Goal: Task Accomplishment & Management: Manage account settings

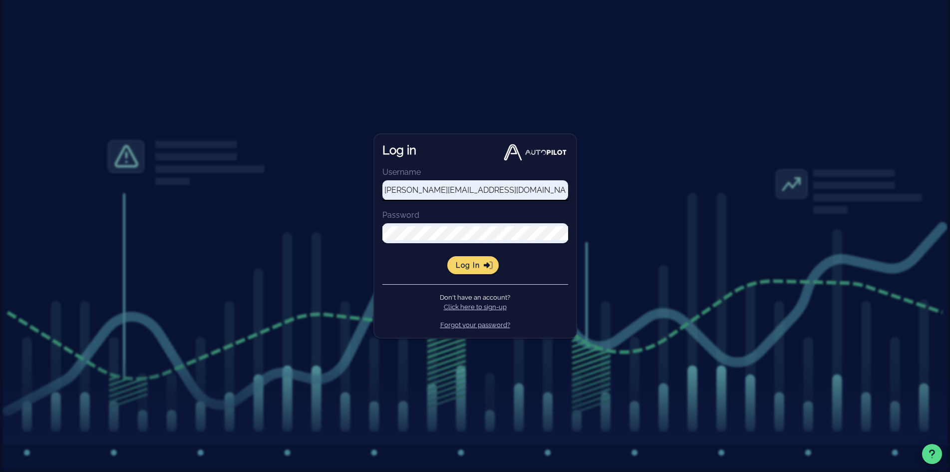
type input "[PERSON_NAME][EMAIL_ADDRESS][DOMAIN_NAME]"
click at [477, 267] on span "Log in" at bounding box center [472, 265] width 35 height 9
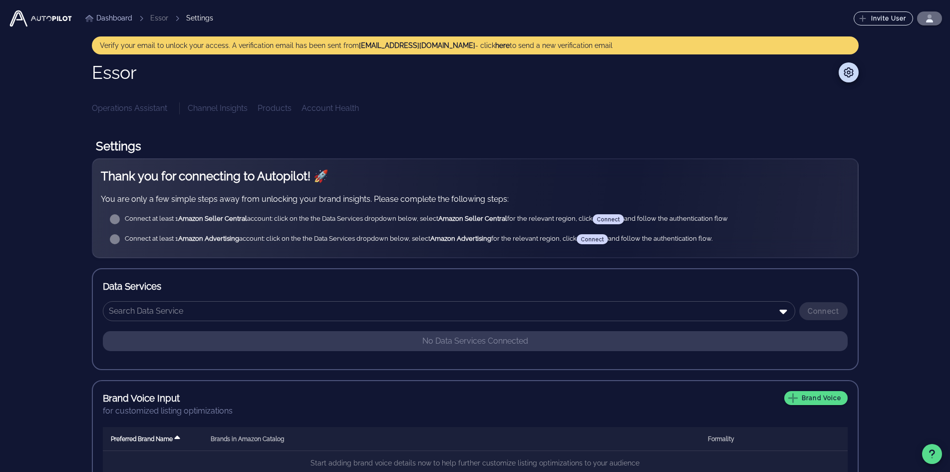
click at [924, 21] on span "button" at bounding box center [929, 18] width 12 height 8
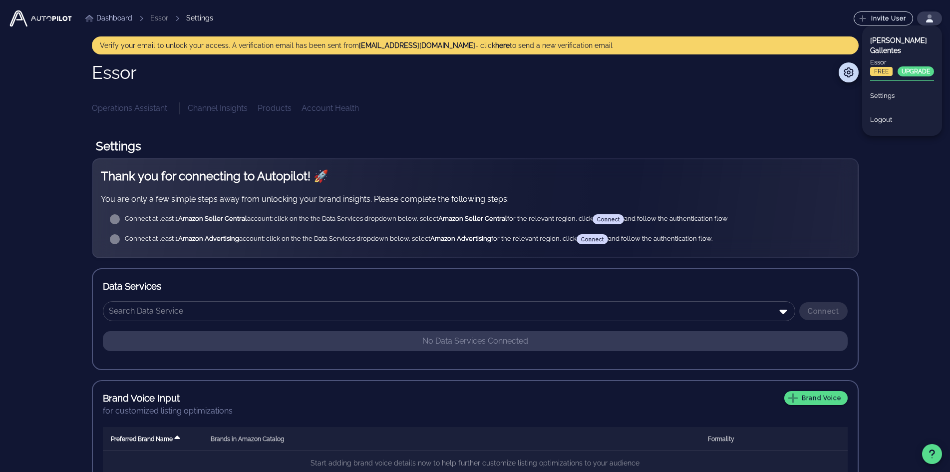
click at [907, 167] on div "Dashboard Essor Settings Invite User ⬆️ Upgrade Your Plan Upgrade to a paid pla…" at bounding box center [475, 298] width 934 height 597
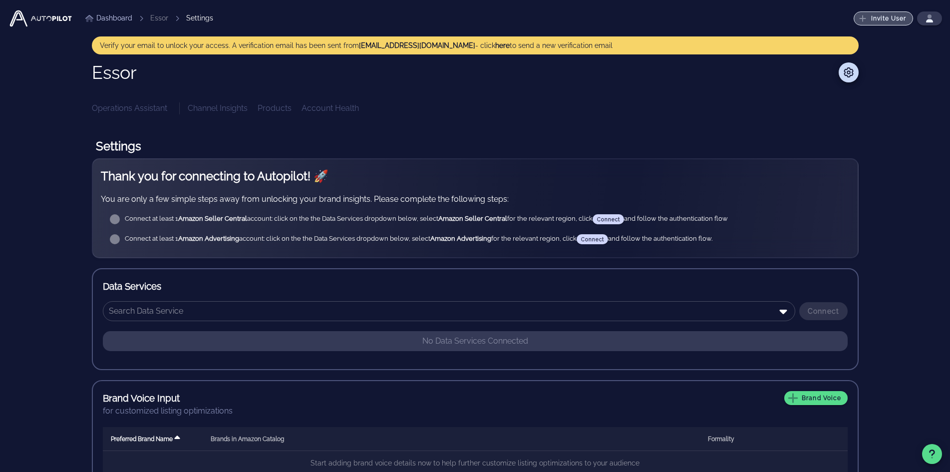
click at [861, 18] on icon "button" at bounding box center [862, 18] width 6 height 6
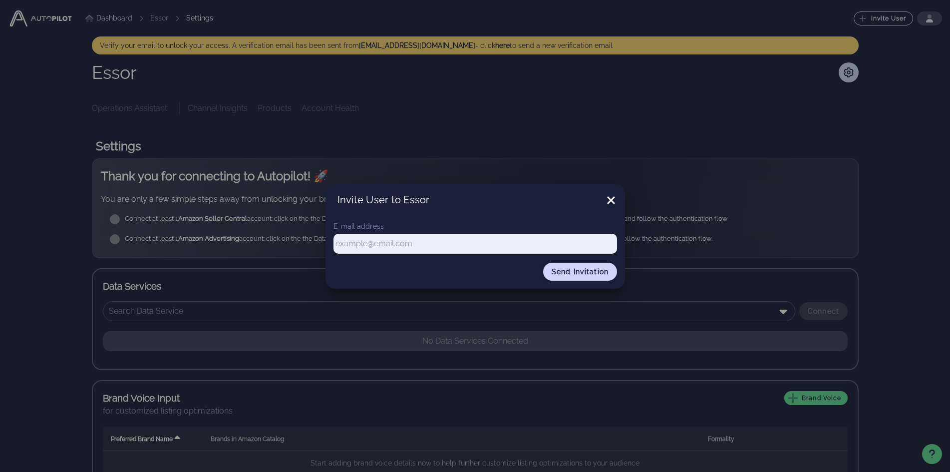
click at [358, 241] on input "text" at bounding box center [474, 244] width 283 height 14
click at [881, 15] on div at bounding box center [475, 236] width 950 height 472
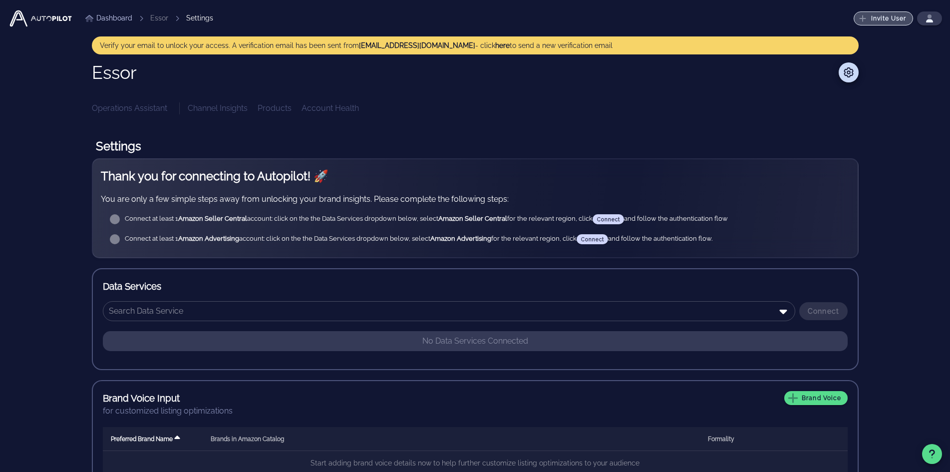
click at [884, 18] on span "Invite User" at bounding box center [883, 18] width 46 height 8
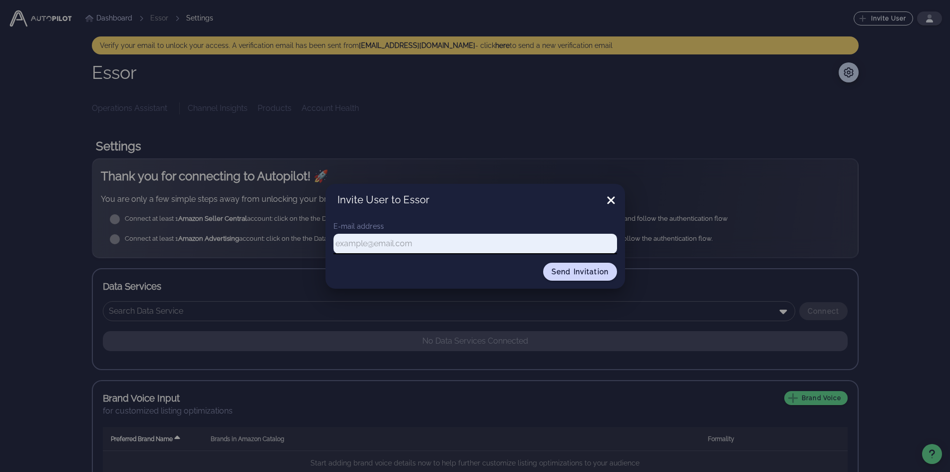
click at [383, 239] on input "text" at bounding box center [474, 244] width 283 height 14
paste input "[EMAIL_ADDRESS][DOMAIN_NAME]"
type input "[EMAIL_ADDRESS][DOMAIN_NAME]"
click at [562, 270] on span "Send invitation" at bounding box center [580, 272] width 58 height 8
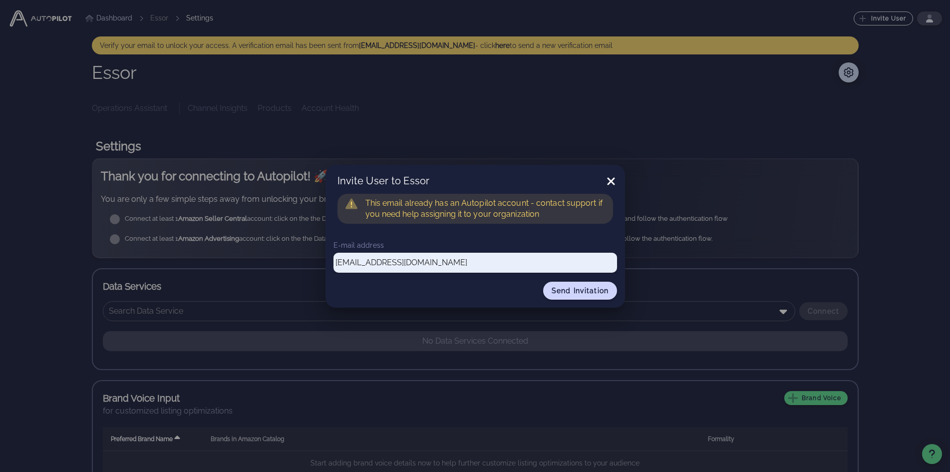
click at [614, 179] on icon at bounding box center [611, 181] width 12 height 12
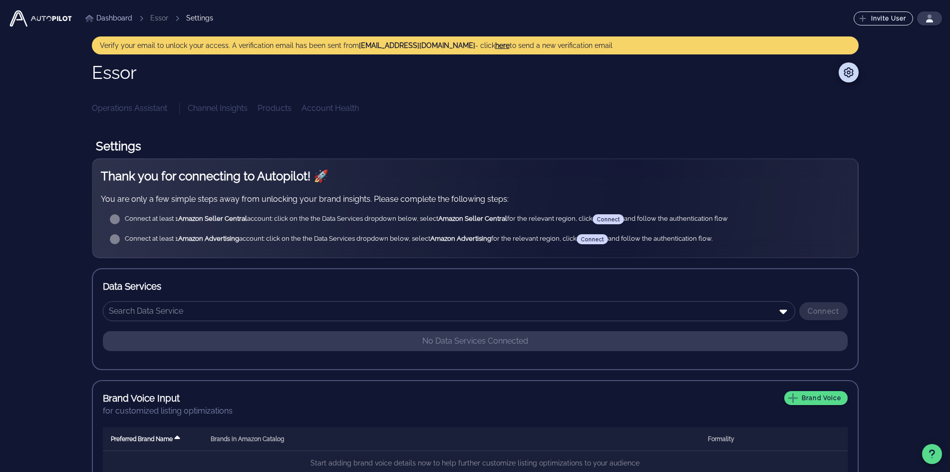
click at [495, 44] on button "here" at bounding box center [502, 45] width 14 height 10
click at [540, 46] on div "Verify your email to unlock your access. A verification email has been sent fro…" at bounding box center [475, 45] width 751 height 10
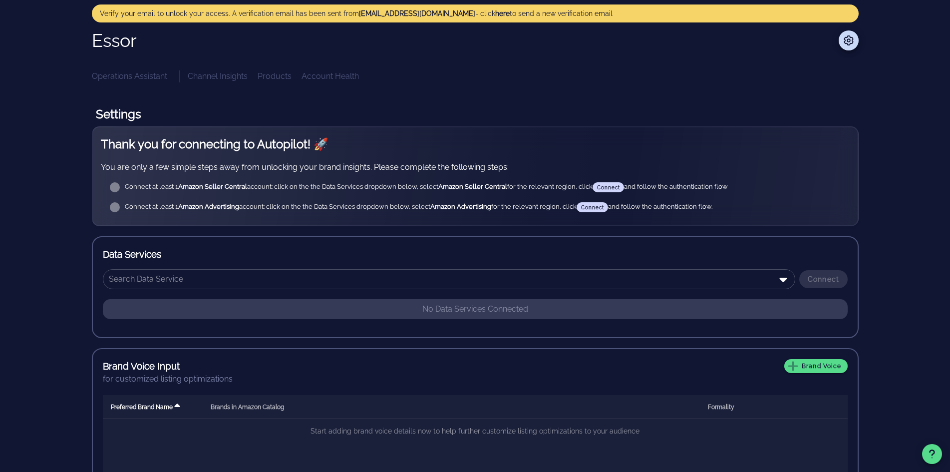
scroll to position [50, 0]
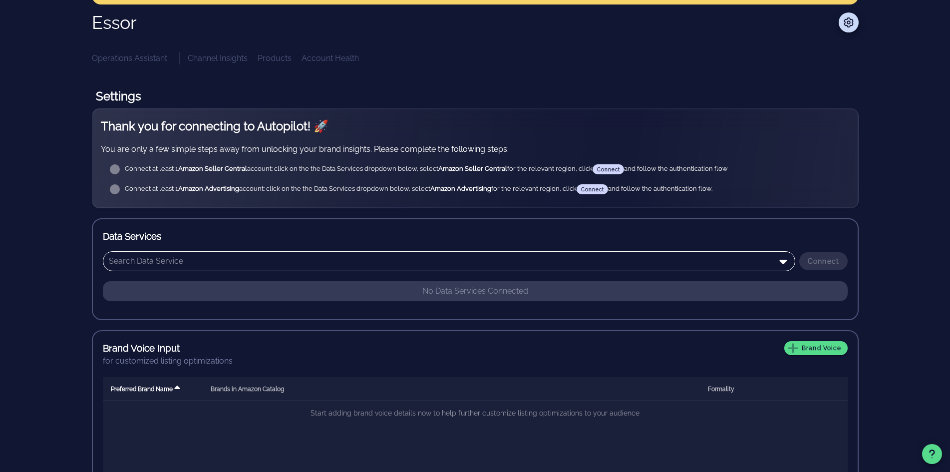
click at [783, 261] on icon at bounding box center [782, 262] width 7 height 4
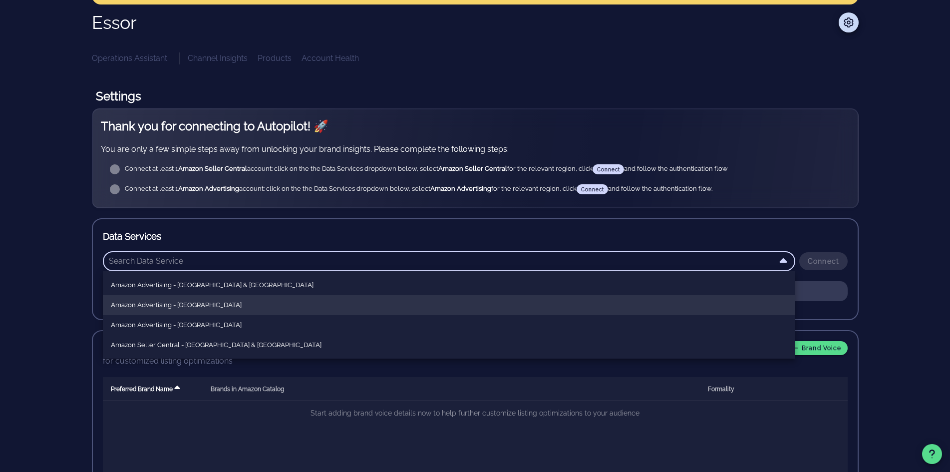
click at [299, 308] on div "Amazon Advertising - [GEOGRAPHIC_DATA]" at bounding box center [449, 305] width 676 height 8
type input "Amazon Advertising - [GEOGRAPHIC_DATA]"
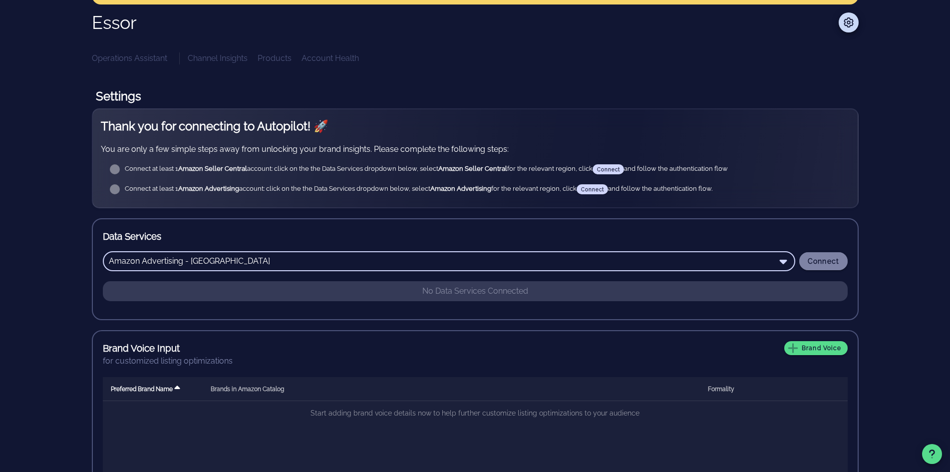
click at [825, 264] on span "Connect" at bounding box center [823, 261] width 32 height 8
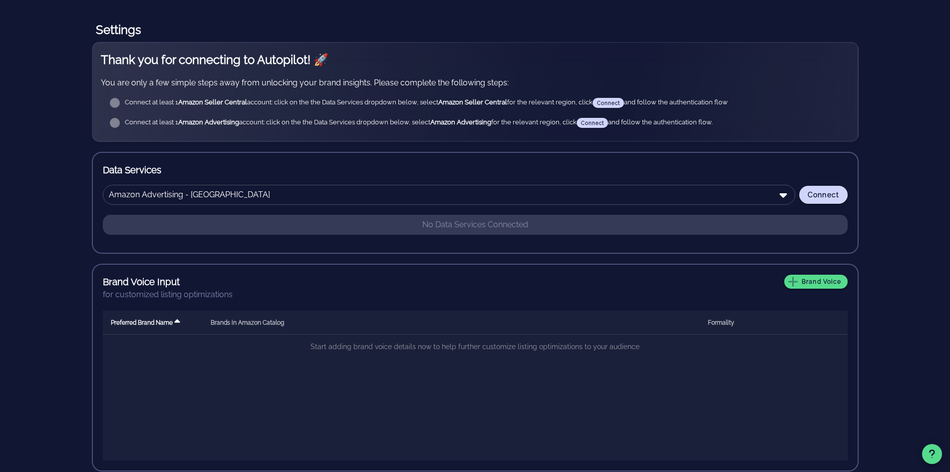
scroll to position [126, 0]
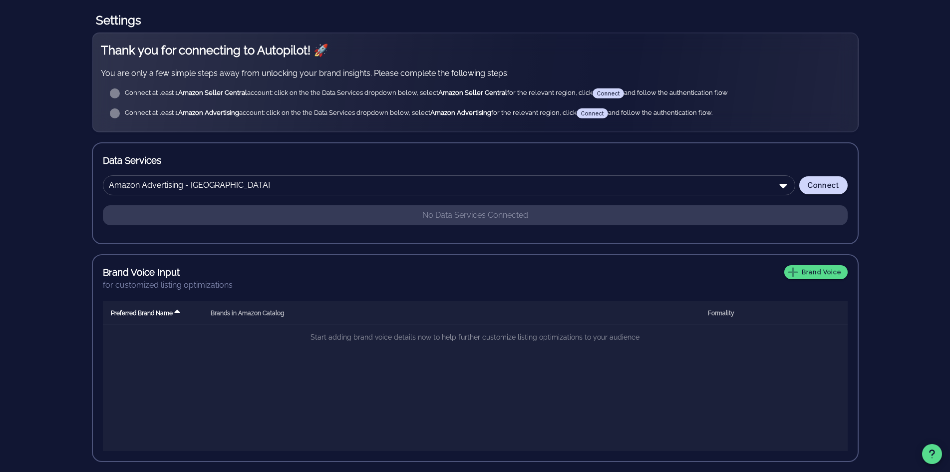
click at [115, 94] on icon at bounding box center [115, 93] width 10 height 10
click at [853, 151] on div "Data Services ​ Amazon Advertising - [GEOGRAPHIC_DATA] Connect No Data Services…" at bounding box center [475, 193] width 767 height 102
click at [608, 94] on div "Connect at least 1 Amazon Seller Central account: click on the the Data Service…" at bounding box center [483, 93] width 717 height 10
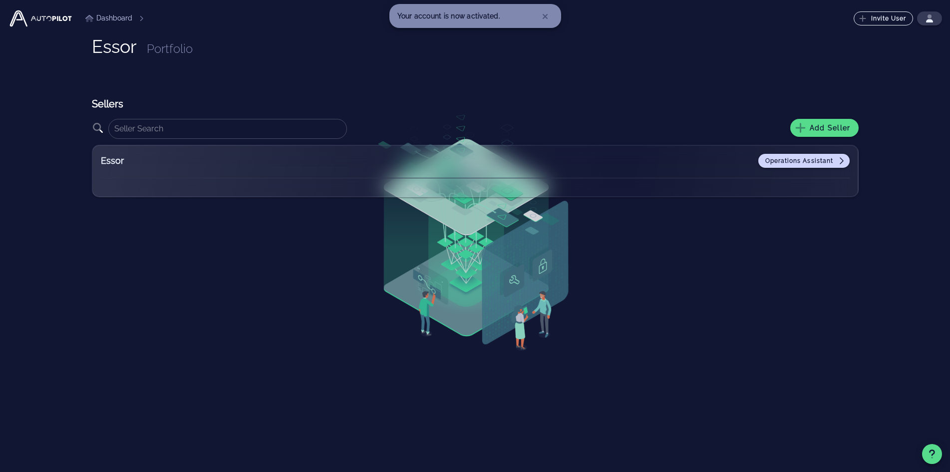
click at [490, 221] on div "Essor Portfolio Sellers ​ Add Seller Essor Operations Assistant" at bounding box center [475, 254] width 767 height 437
click at [630, 230] on div "Essor Portfolio Sellers ​ Add Seller Essor Operations Assistant" at bounding box center [475, 254] width 767 height 437
click at [814, 128] on span "Add Seller" at bounding box center [824, 127] width 52 height 9
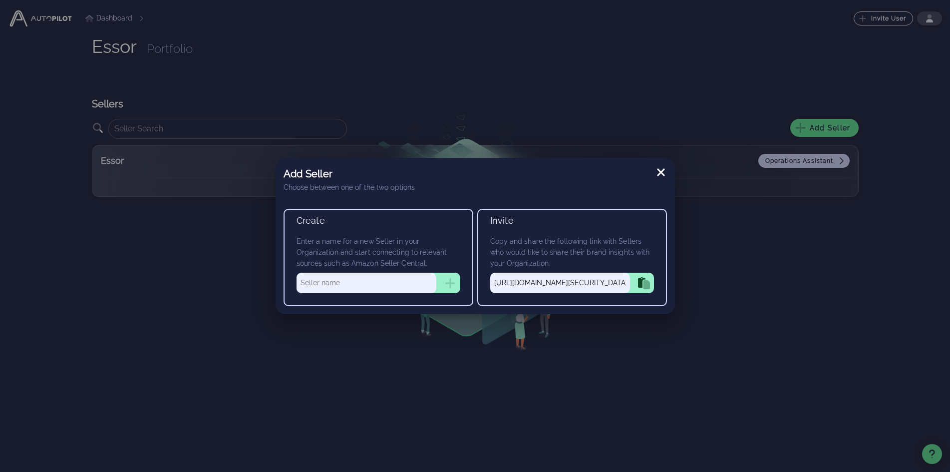
click at [336, 282] on input "text" at bounding box center [366, 283] width 140 height 20
click at [664, 169] on icon at bounding box center [660, 172] width 7 height 7
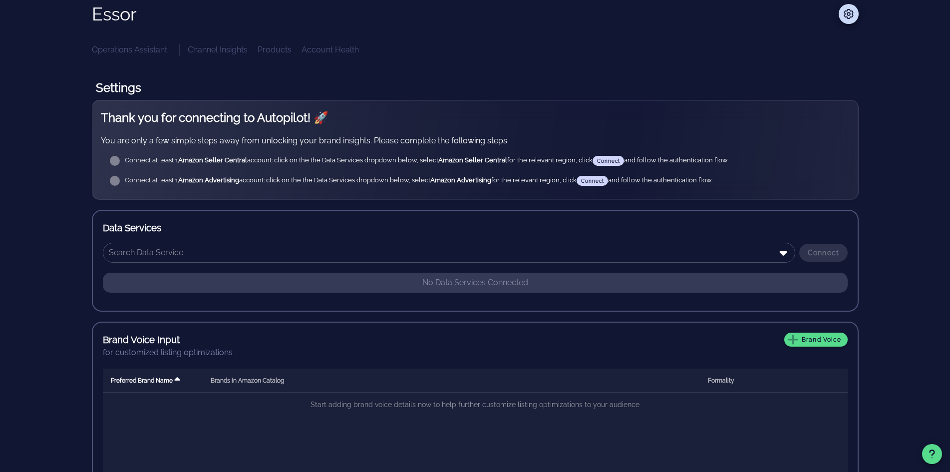
scroll to position [50, 0]
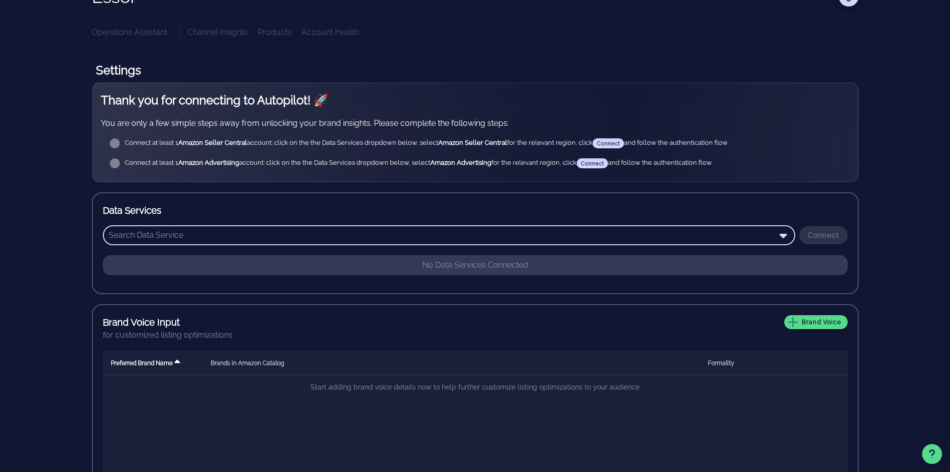
click at [496, 238] on input "text" at bounding box center [442, 235] width 666 height 16
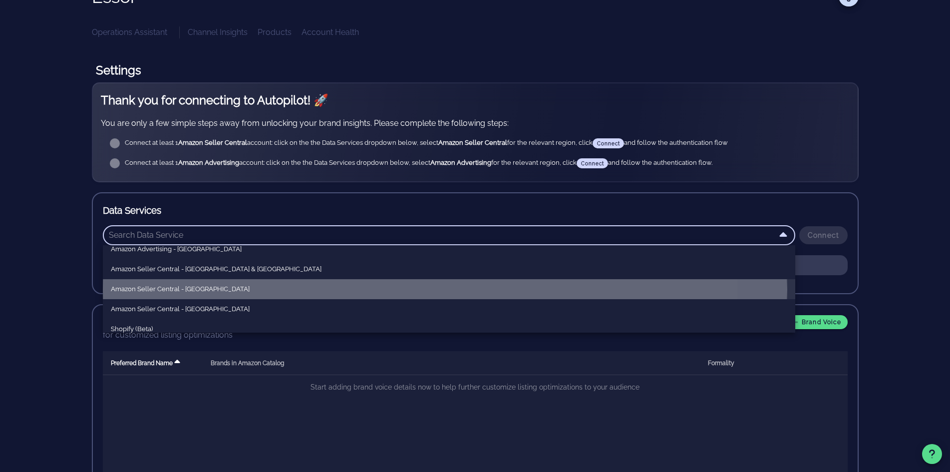
click at [223, 289] on div "Amazon Seller Central - [GEOGRAPHIC_DATA]" at bounding box center [449, 289] width 676 height 8
type input "Amazon Seller Central - [GEOGRAPHIC_DATA]"
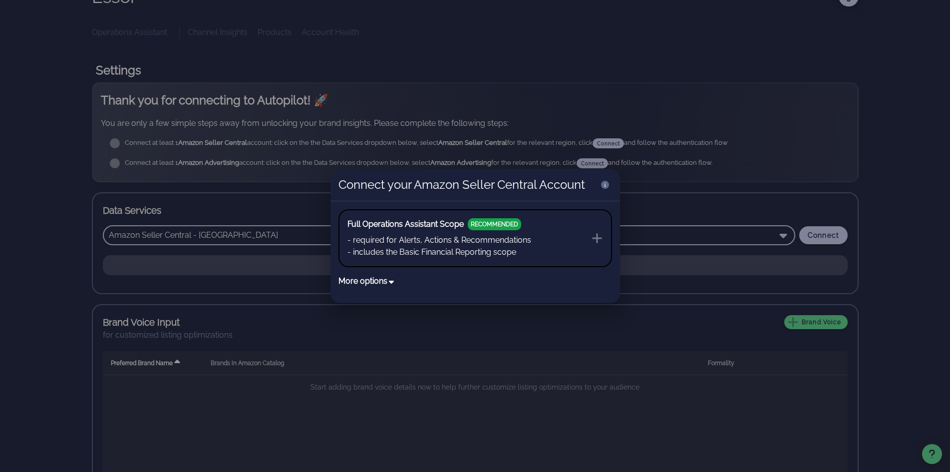
click at [391, 281] on icon at bounding box center [390, 281] width 5 height 3
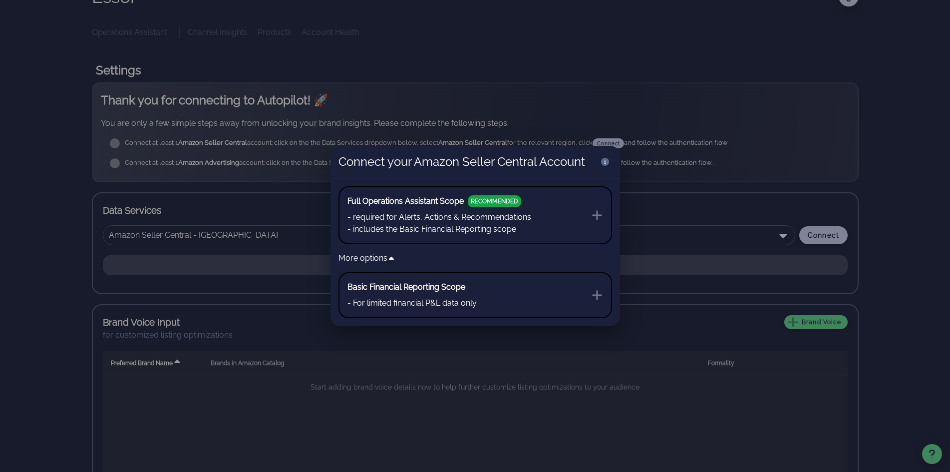
click at [526, 227] on li "- includes the Basic Financial Reporting scope" at bounding box center [439, 229] width 184 height 12
click at [600, 215] on icon at bounding box center [597, 215] width 10 height 10
click at [667, 128] on div at bounding box center [475, 236] width 950 height 472
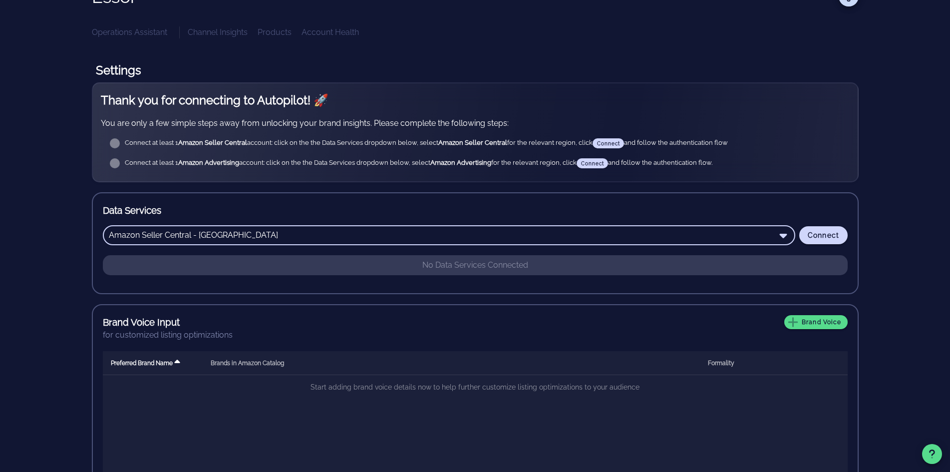
click at [906, 266] on div "Dashboard Essor Settings Invite User ⬆️ Upgrade Your Plan Upgrade to a paid pla…" at bounding box center [475, 235] width 934 height 571
click at [783, 236] on icon at bounding box center [782, 236] width 7 height 4
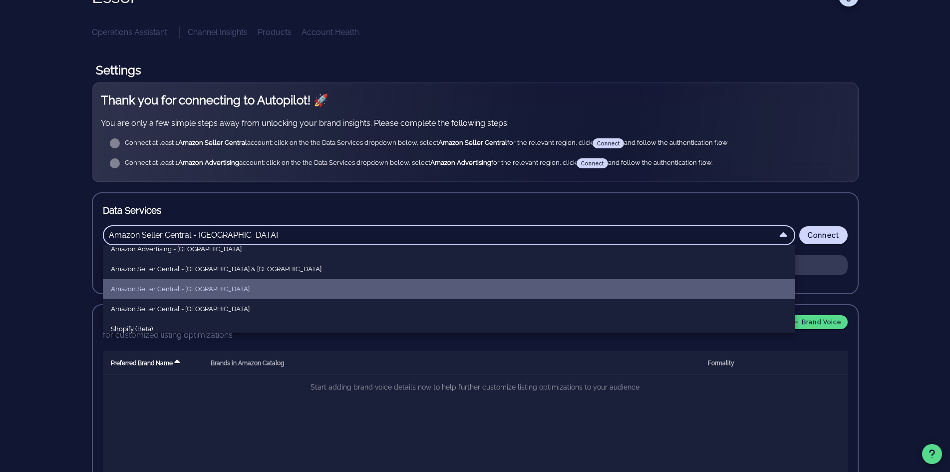
drag, startPoint x: 203, startPoint y: 288, endPoint x: 231, endPoint y: 285, distance: 28.1
click at [203, 288] on div "Amazon Seller Central - [GEOGRAPHIC_DATA]" at bounding box center [449, 289] width 676 height 8
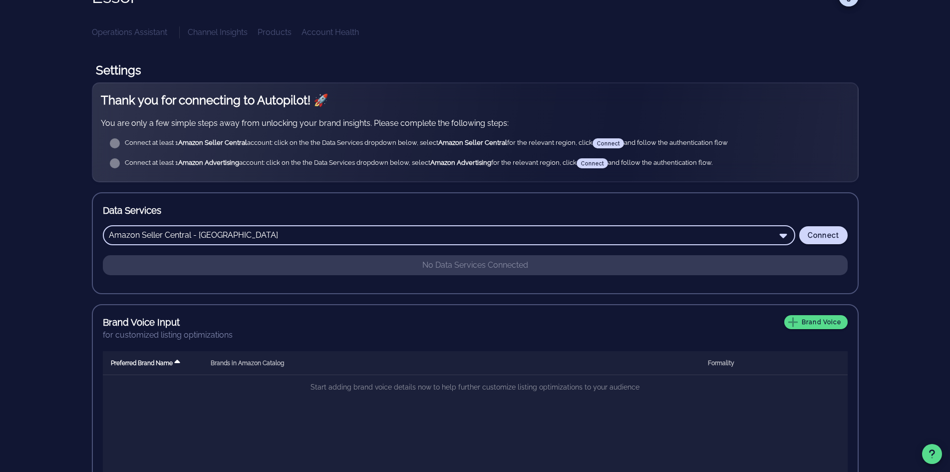
click at [879, 281] on div "Dashboard Essor Settings Invite User ⬆️ Upgrade Your Plan Upgrade to a paid pla…" at bounding box center [475, 235] width 934 height 571
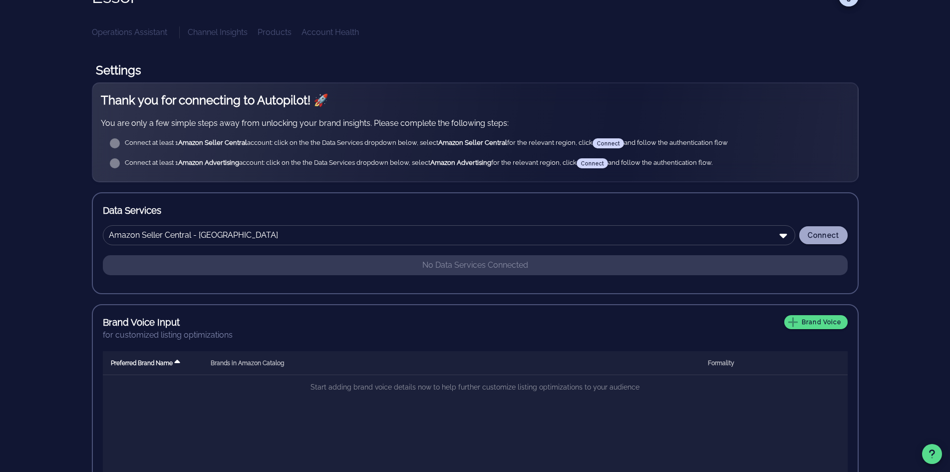
click at [825, 235] on span "Connect" at bounding box center [823, 235] width 32 height 8
click at [282, 240] on input "Amazon Seller Central - [GEOGRAPHIC_DATA]" at bounding box center [442, 235] width 666 height 16
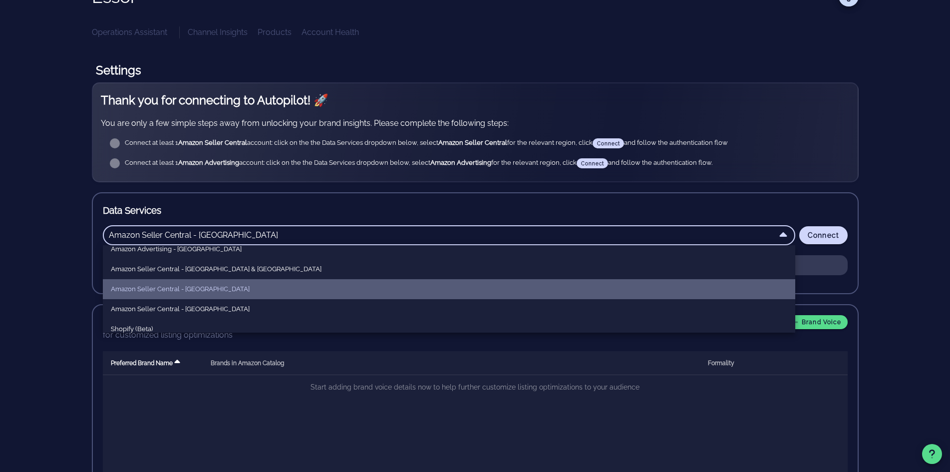
click at [195, 289] on div "Amazon Seller Central - [GEOGRAPHIC_DATA]" at bounding box center [449, 289] width 676 height 8
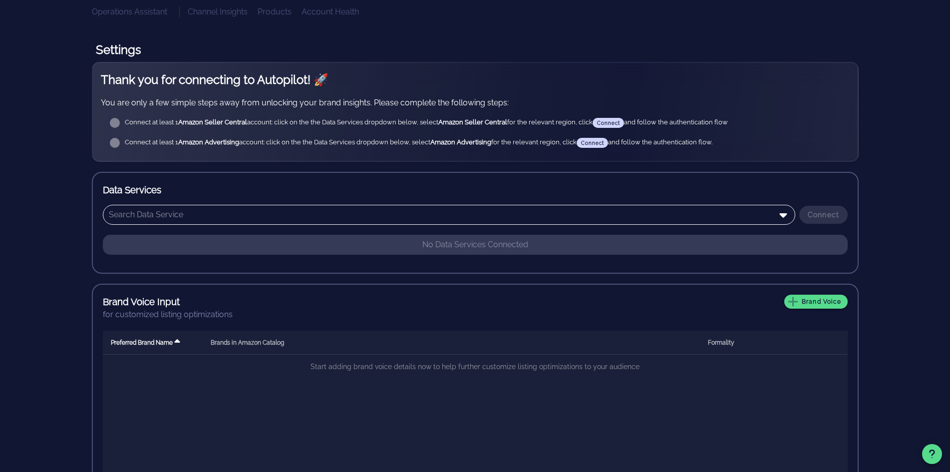
scroll to position [100, 0]
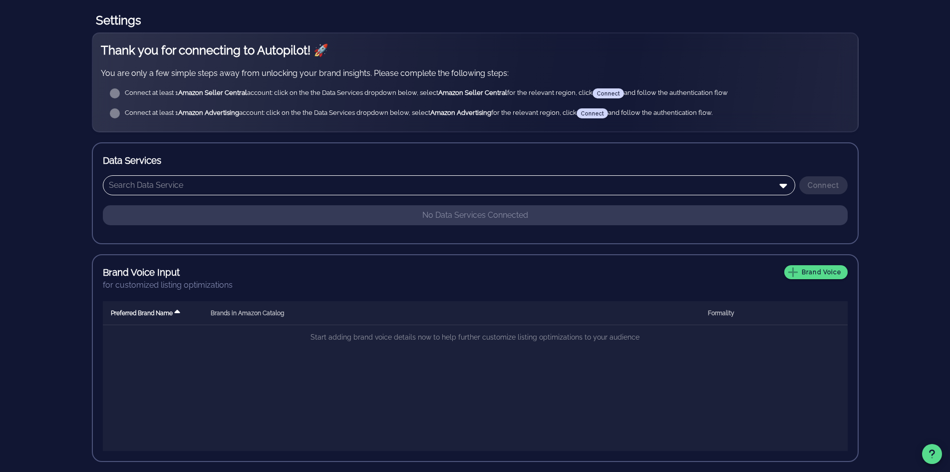
click at [646, 186] on input "text" at bounding box center [442, 185] width 666 height 16
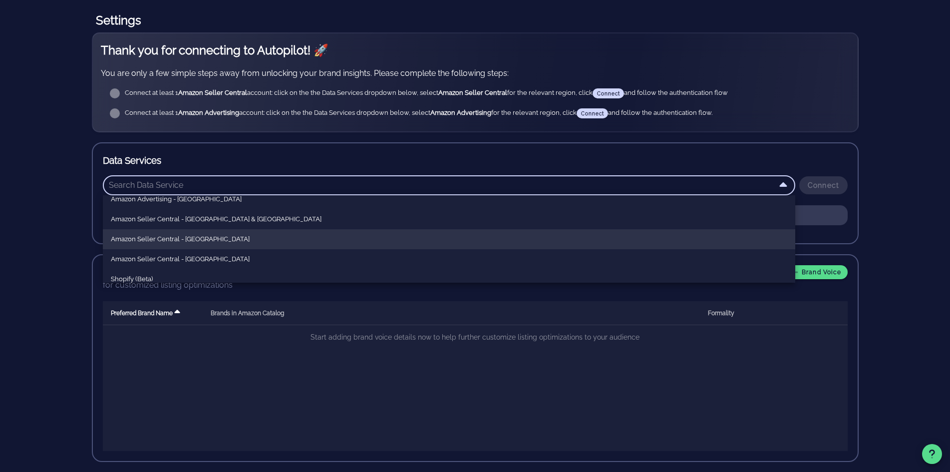
scroll to position [60, 0]
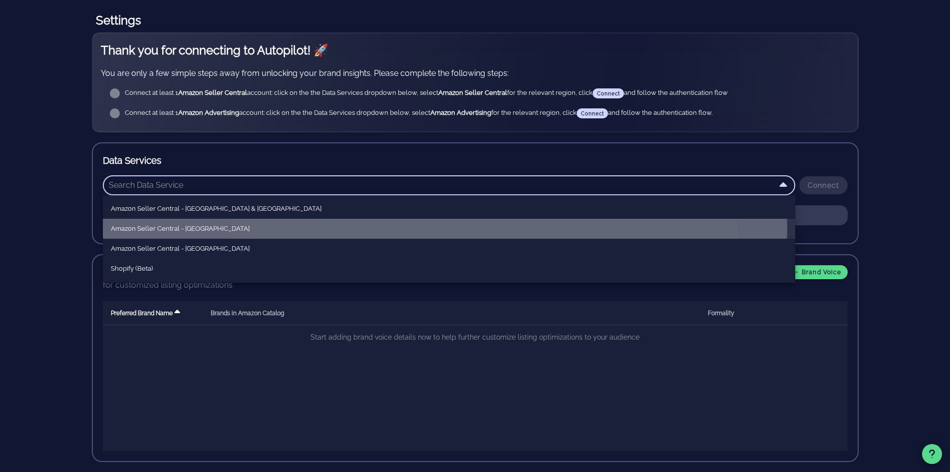
click at [206, 231] on div "Amazon Seller Central - [GEOGRAPHIC_DATA]" at bounding box center [449, 229] width 676 height 8
type input "Amazon Seller Central - [GEOGRAPHIC_DATA]"
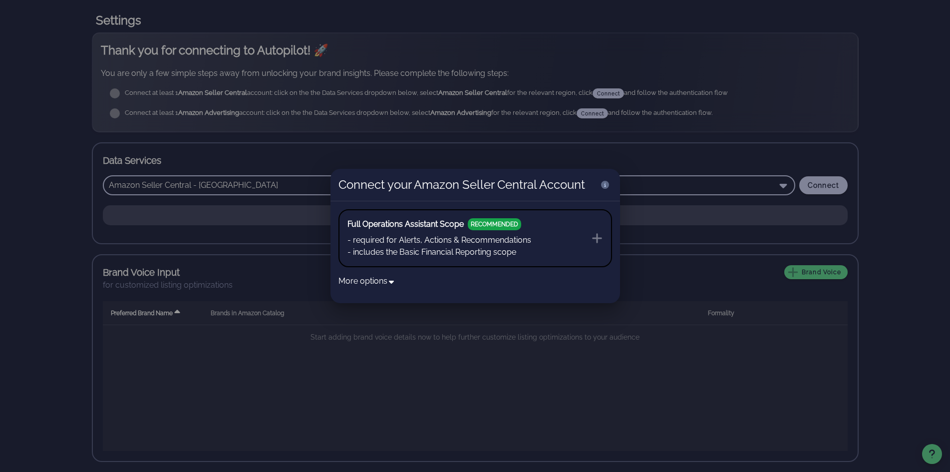
click at [427, 244] on li "- required for Alerts, Actions & Recommendations" at bounding box center [439, 240] width 184 height 12
click at [363, 242] on li "- required for Alerts, Actions & Recommendations" at bounding box center [439, 240] width 184 height 12
click at [594, 238] on icon at bounding box center [597, 238] width 10 height 10
click at [408, 240] on li "- required for Alerts, Actions & Recommendations" at bounding box center [439, 240] width 184 height 12
click at [678, 188] on div at bounding box center [475, 236] width 950 height 472
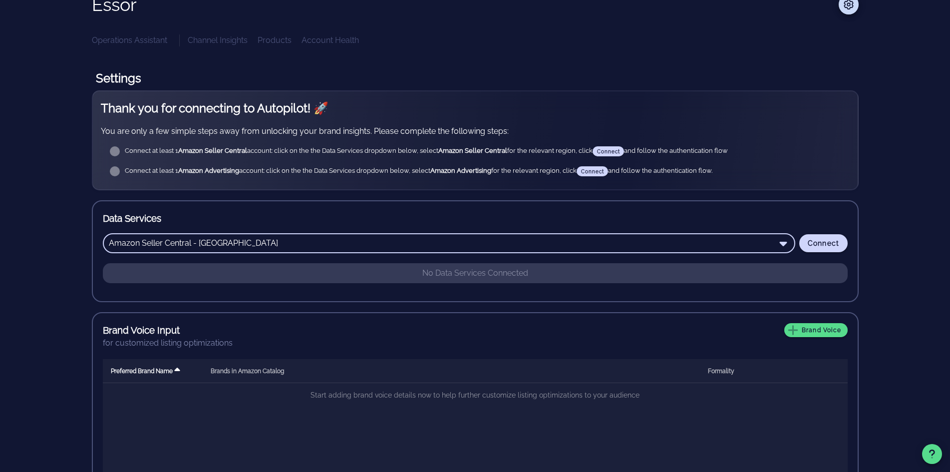
scroll to position [0, 0]
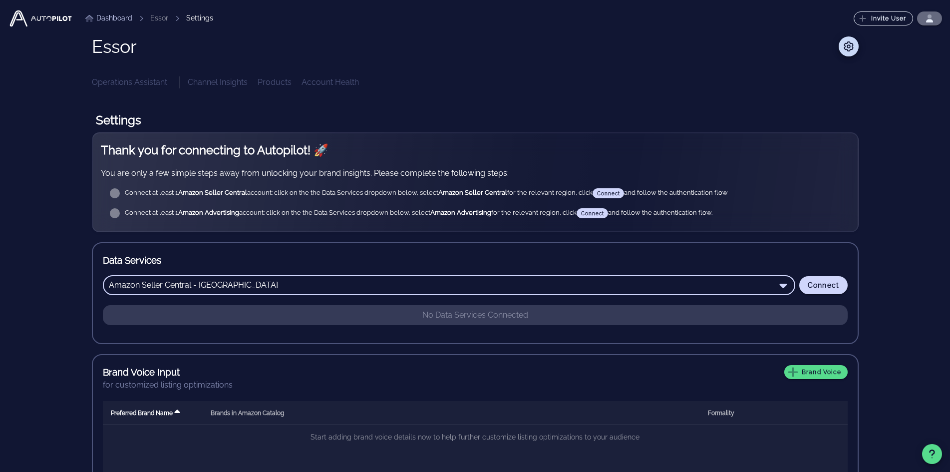
click at [931, 19] on icon "button" at bounding box center [929, 20] width 7 height 3
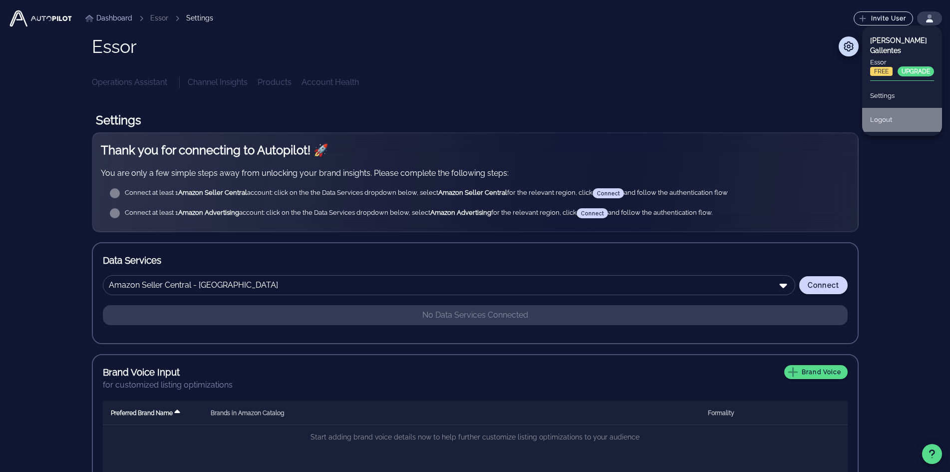
click at [884, 111] on div "Logout" at bounding box center [902, 120] width 64 height 22
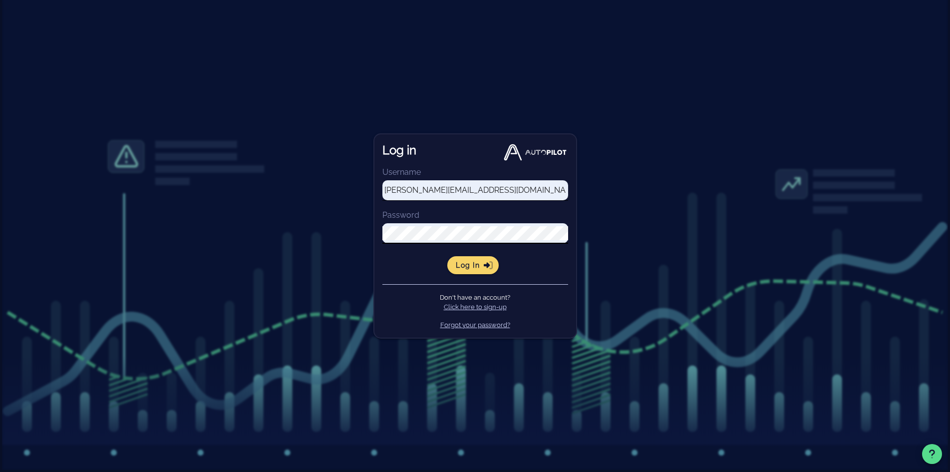
click at [405, 191] on input "[PERSON_NAME][EMAIL_ADDRESS][DOMAIN_NAME]" at bounding box center [475, 190] width 186 height 14
type input "renier+1@goessor.com"
click at [463, 268] on span "Log in" at bounding box center [472, 265] width 35 height 9
